Goal: Task Accomplishment & Management: Manage account settings

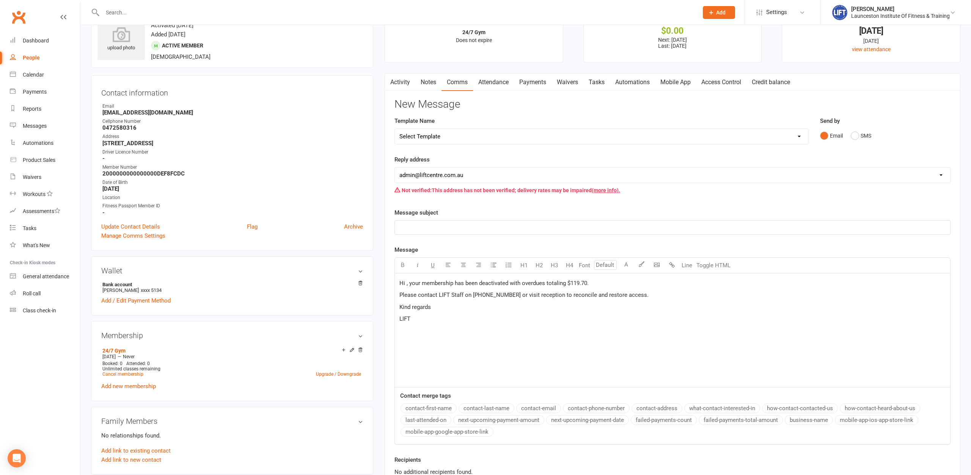
scroll to position [39, 0]
click at [139, 13] on input "text" at bounding box center [396, 12] width 593 height 11
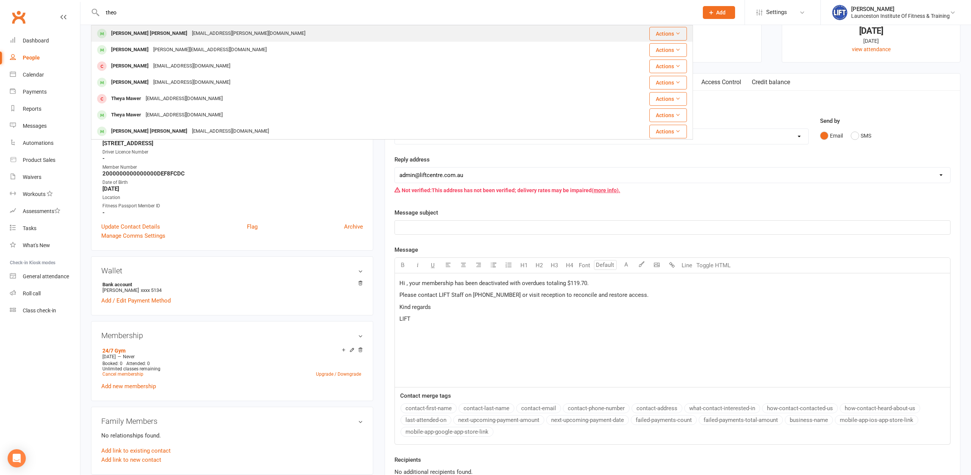
type input "theo"
click at [140, 27] on div "[PERSON_NAME] heyl [EMAIL_ADDRESS][PERSON_NAME][DOMAIN_NAME]" at bounding box center [342, 34] width 501 height 16
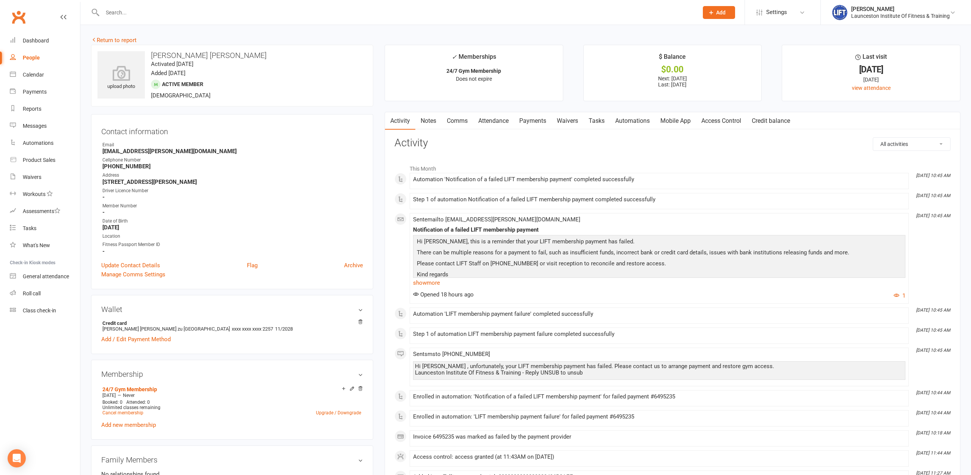
click at [528, 122] on link "Payments" at bounding box center [533, 120] width 38 height 17
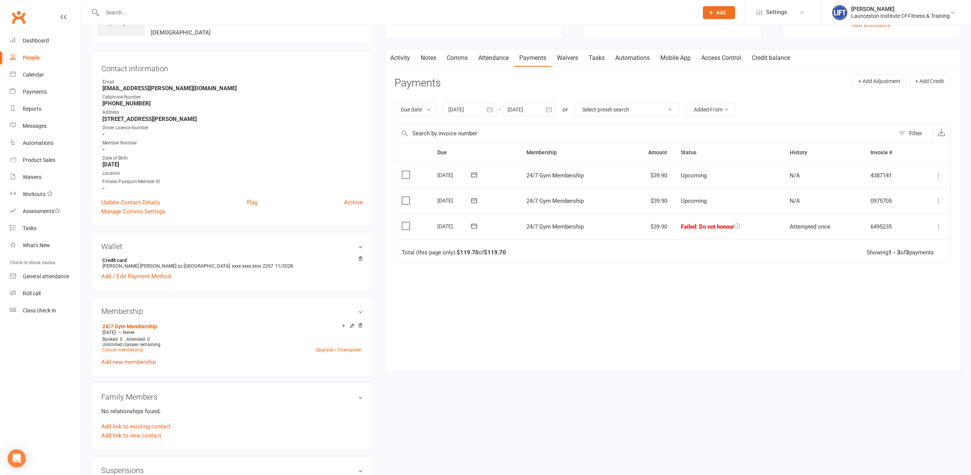
scroll to position [77, 0]
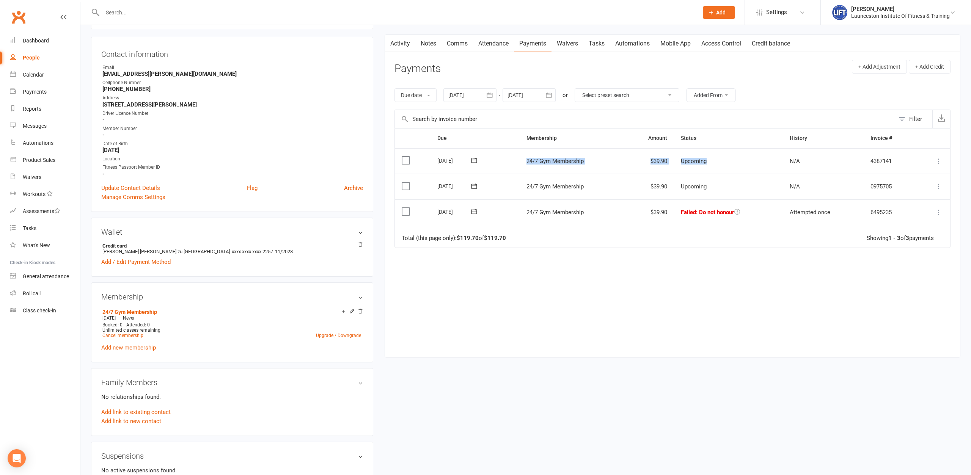
drag, startPoint x: 508, startPoint y: 157, endPoint x: 730, endPoint y: 172, distance: 222.4
click at [730, 170] on tr "Select this [DATE] [PERSON_NAME] [PERSON_NAME] 24/7 Gym Membership $39.90 Upcom…" at bounding box center [672, 161] width 555 height 26
click at [731, 186] on td "Upcoming" at bounding box center [728, 187] width 108 height 26
drag, startPoint x: 727, startPoint y: 187, endPoint x: 433, endPoint y: 163, distance: 294.5
click at [433, 163] on table "Due Contact Membership Amount Status History Invoice # Select this [DATE] [PERS…" at bounding box center [672, 187] width 556 height 119
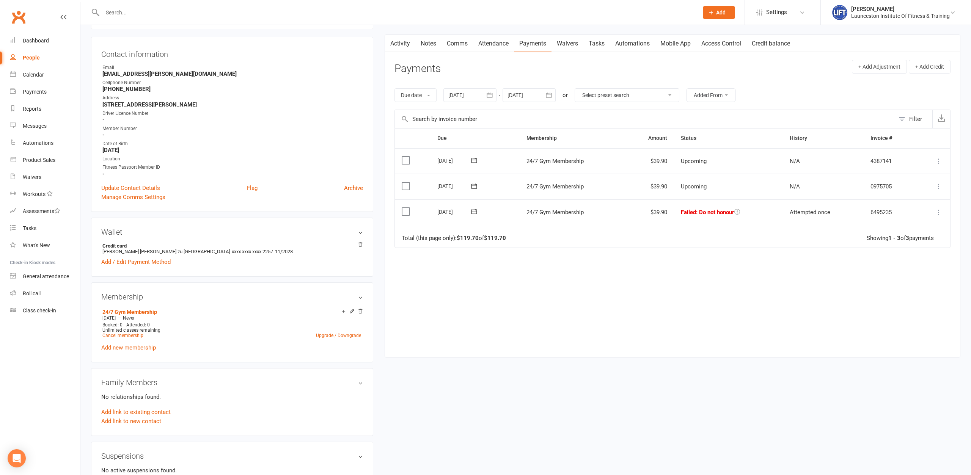
click at [412, 162] on td "Select this" at bounding box center [413, 161] width 36 height 26
click at [421, 162] on td "Select this" at bounding box center [413, 161] width 36 height 26
click at [338, 146] on div "Date of Birth" at bounding box center [232, 143] width 261 height 7
click at [506, 266] on div "Due Contact Membership Amount Status History Invoice # Select this [DATE] [PERS…" at bounding box center [672, 236] width 556 height 217
click at [157, 264] on link "Add / Edit Payment Method" at bounding box center [135, 262] width 69 height 9
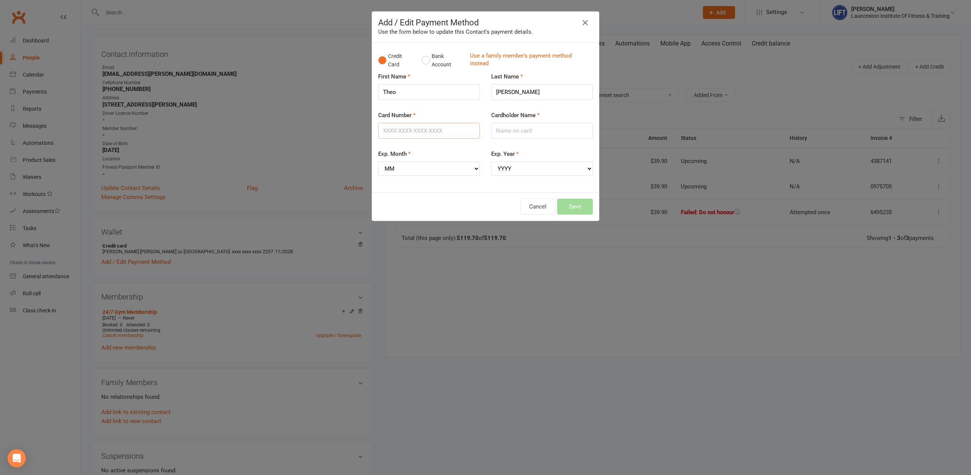
click at [425, 132] on input "Card Number" at bounding box center [429, 131] width 102 height 16
type input "[CREDIT_CARD_NUMBER]"
click at [496, 131] on input "Cardholder Name" at bounding box center [542, 131] width 102 height 16
type input "[PERSON_NAME] [PERSON_NAME]"
click at [378, 162] on select "MM 01 02 03 04 05 06 07 08 09 10 11 12" at bounding box center [429, 169] width 102 height 14
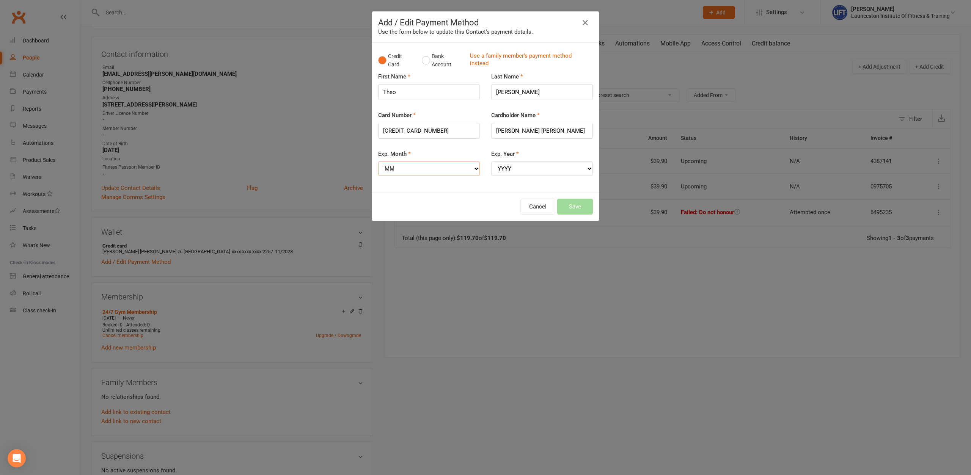
select select "01"
click option "01" at bounding box center [0, 0] width 0 height 0
click at [491, 162] on select "YYYY 2025 2026 2027 2028 2029 2030 2031 2032 2033 2034" at bounding box center [542, 169] width 102 height 14
select select "2029"
click option "2029" at bounding box center [0, 0] width 0 height 0
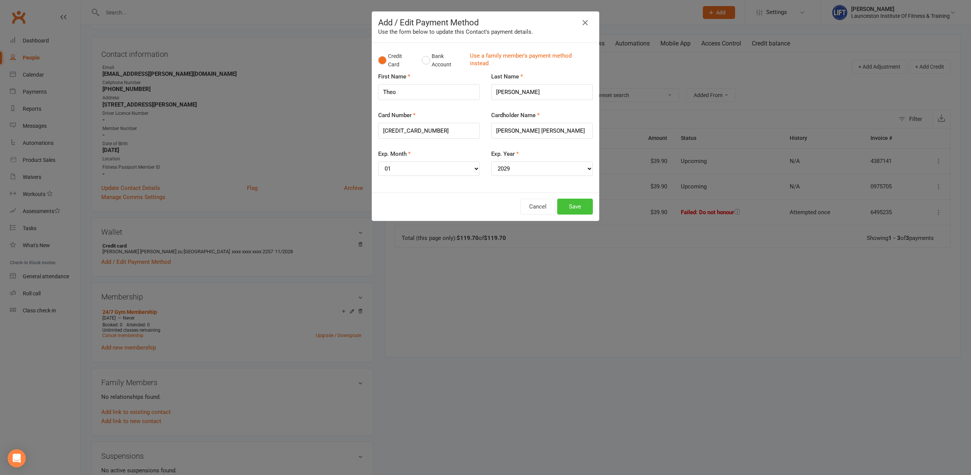
click at [571, 209] on button "Save" at bounding box center [575, 207] width 36 height 16
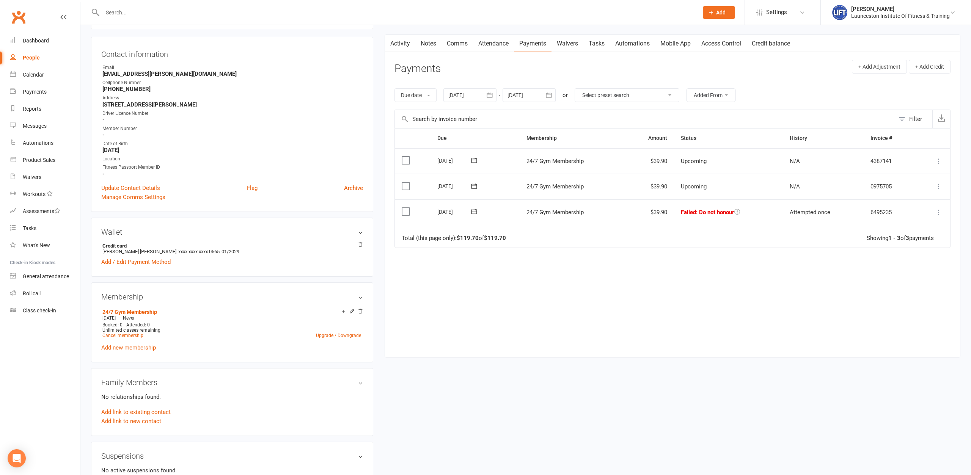
click at [942, 209] on icon at bounding box center [939, 213] width 8 height 8
click at [909, 246] on link "Mark as Paid (POS)" at bounding box center [905, 242] width 75 height 15
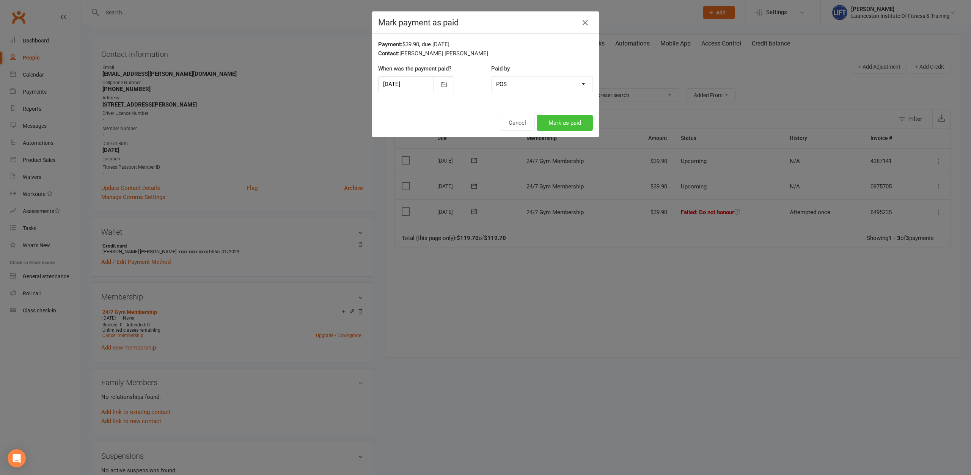
click at [581, 122] on button "Mark as paid" at bounding box center [565, 123] width 56 height 16
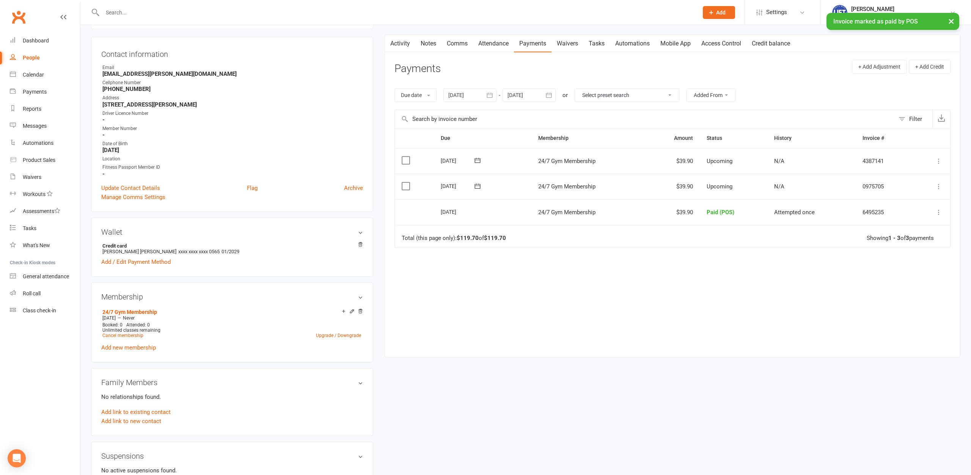
click at [649, 251] on div "Due Contact Membership Amount Status History Invoice # Select this [DATE] [PERS…" at bounding box center [672, 236] width 556 height 217
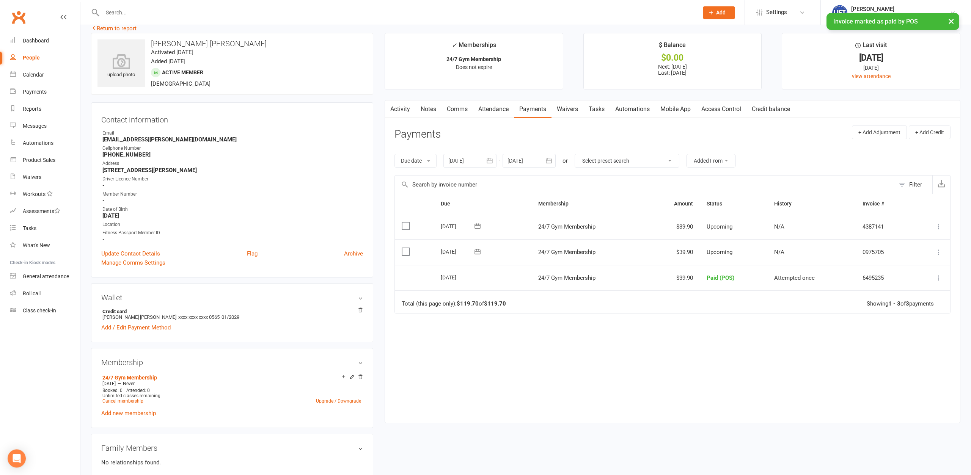
scroll to position [0, 0]
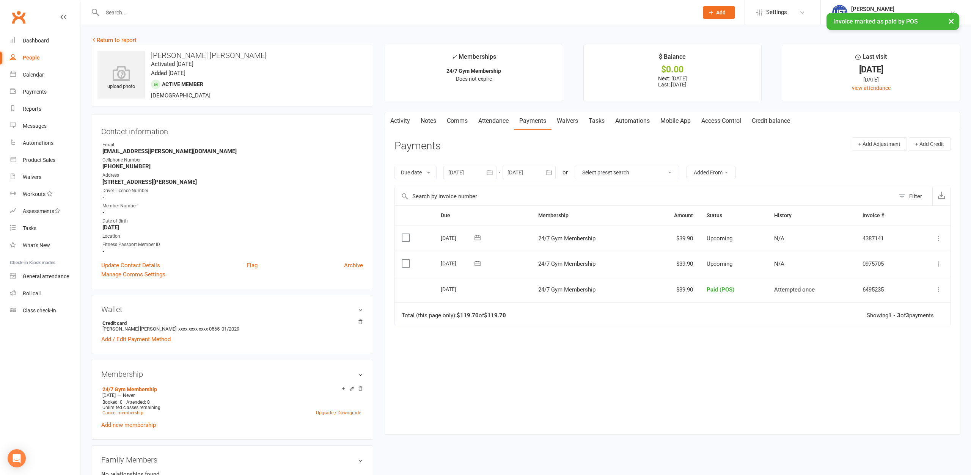
click at [727, 118] on link "Access Control" at bounding box center [721, 120] width 50 height 17
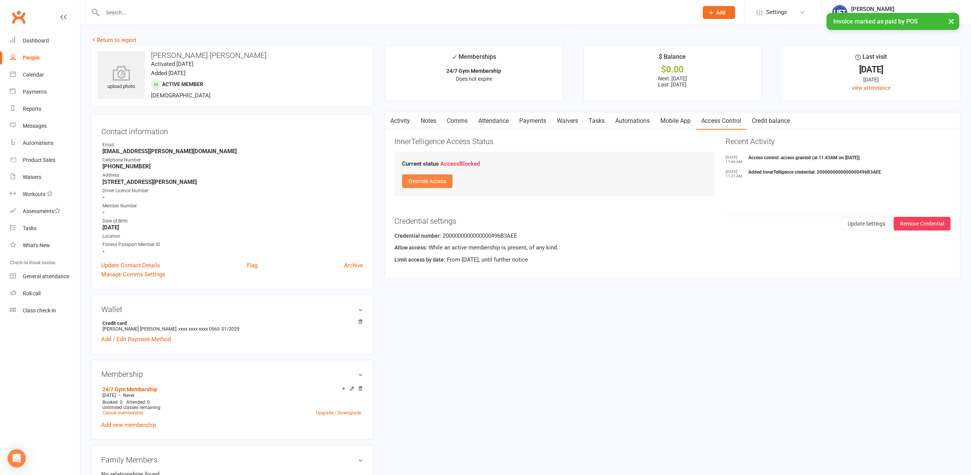
click at [433, 180] on button "Override Access" at bounding box center [427, 181] width 50 height 14
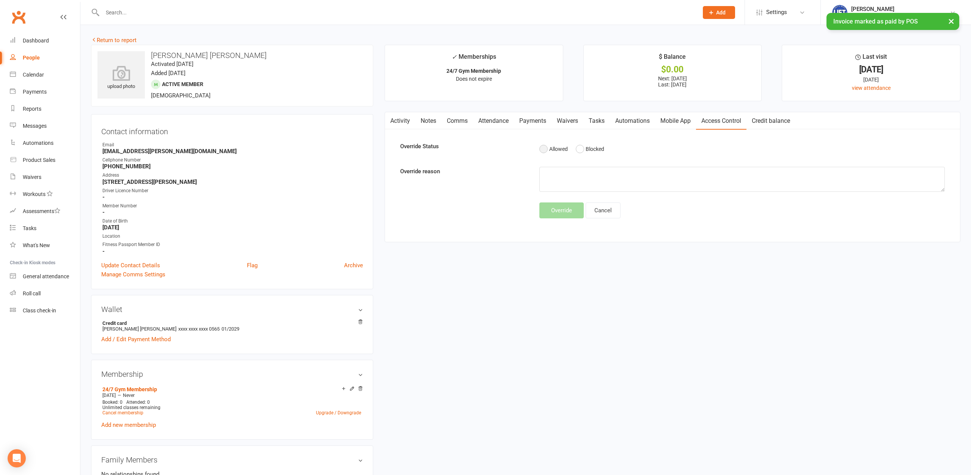
click at [554, 147] on button "Allowed" at bounding box center [553, 149] width 28 height 14
click at [554, 177] on textarea at bounding box center [742, 179] width 406 height 25
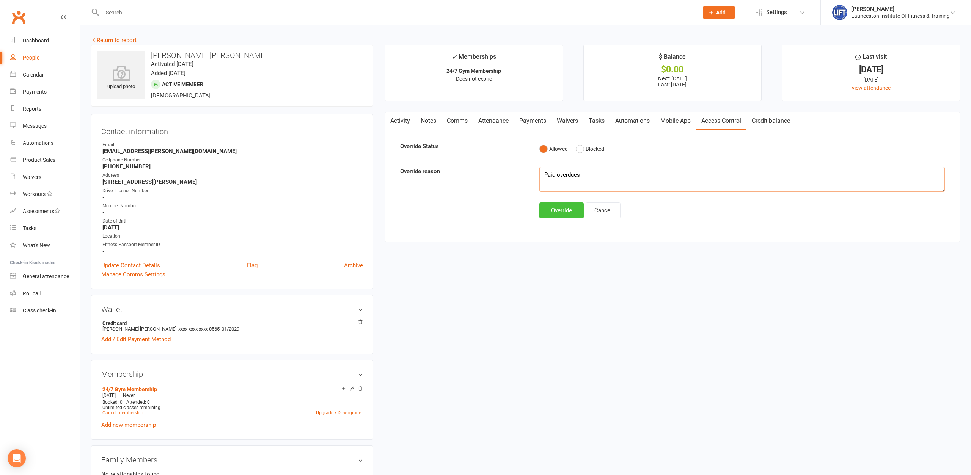
type textarea "Paid overdues"
click at [553, 209] on button "Override" at bounding box center [561, 211] width 44 height 16
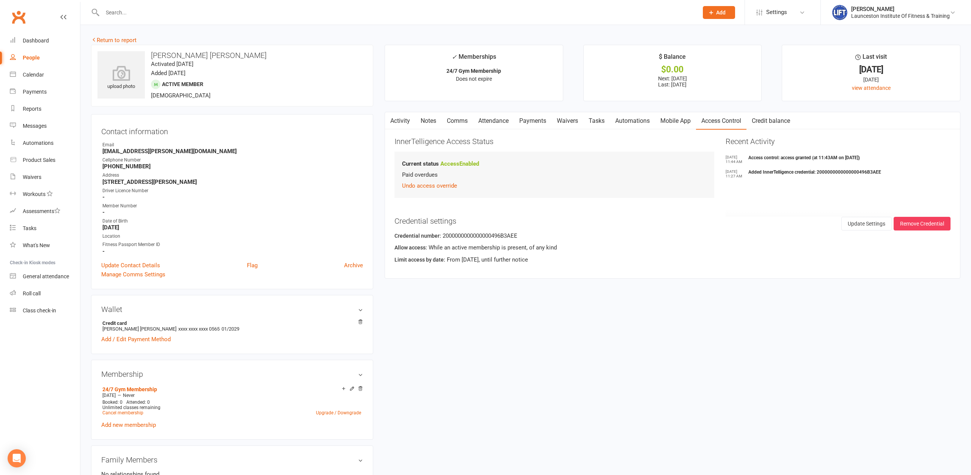
click at [523, 199] on div "InnerTelligence Access Status Current status Access Enabled Paid overdues Undo …" at bounding box center [554, 169] width 320 height 64
click at [264, 168] on strong "[PHONE_NUMBER]" at bounding box center [232, 166] width 261 height 7
drag, startPoint x: 336, startPoint y: 190, endPoint x: 330, endPoint y: 190, distance: 6.4
click at [330, 190] on div "Driver Licence Number" at bounding box center [232, 190] width 261 height 7
